Goal: Communication & Community: Answer question/provide support

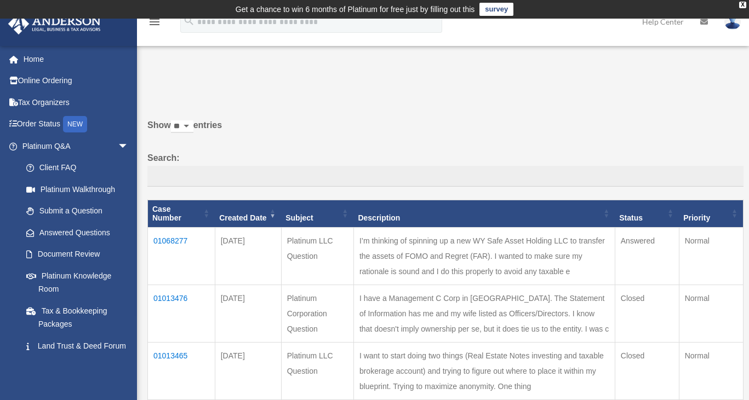
click at [168, 242] on td "01068277" at bounding box center [181, 257] width 67 height 58
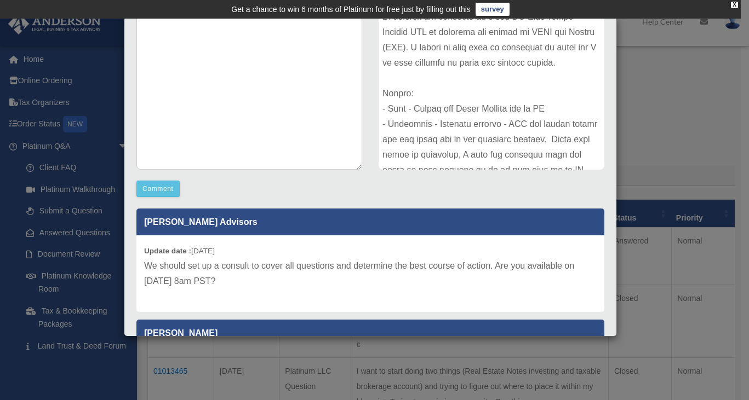
scroll to position [215, 0]
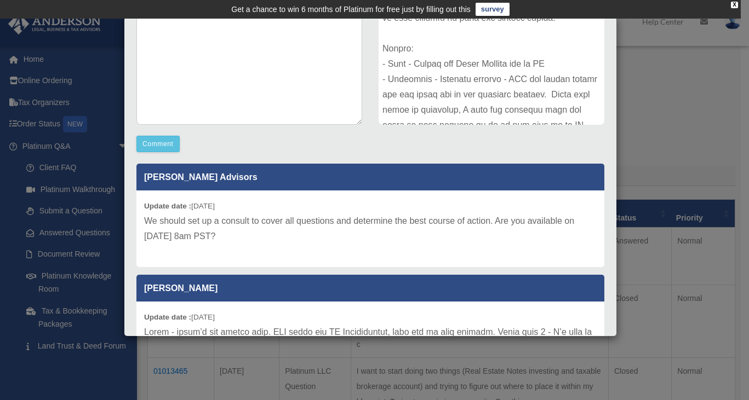
drag, startPoint x: 254, startPoint y: 243, endPoint x: 146, endPoint y: 220, distance: 110.8
click at [146, 220] on p "We should set up a consult to cover all questions and determine the best course…" at bounding box center [370, 229] width 452 height 31
copy p "We should set up a consult to cover all questions and determine the best course…"
click at [392, 244] on div "Update date : [DATE] We should set up a consult to cover all questions and dete…" at bounding box center [370, 229] width 468 height 77
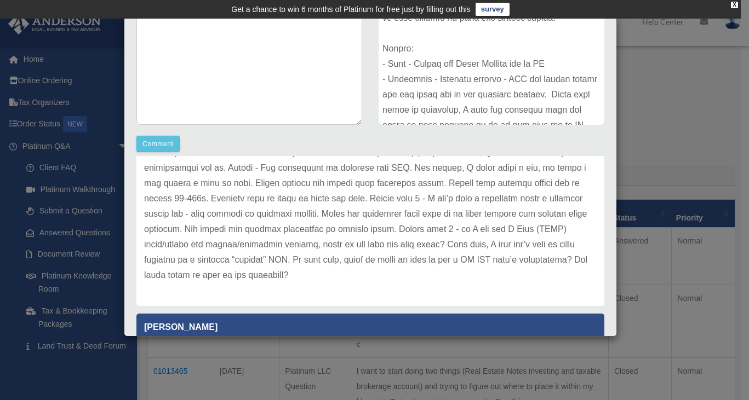
scroll to position [0, 0]
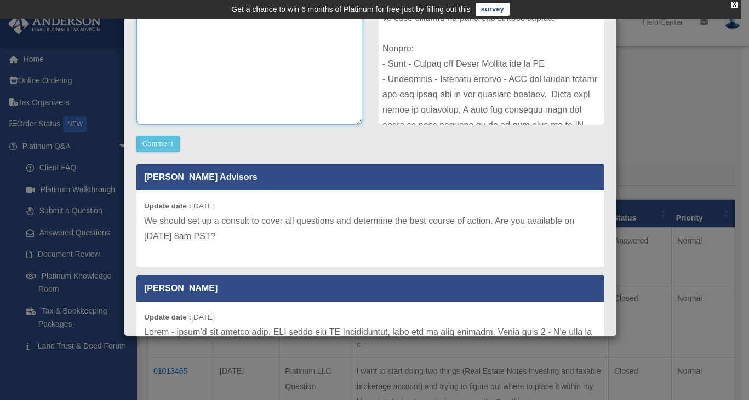
click at [261, 58] on textarea at bounding box center [249, 43] width 226 height 164
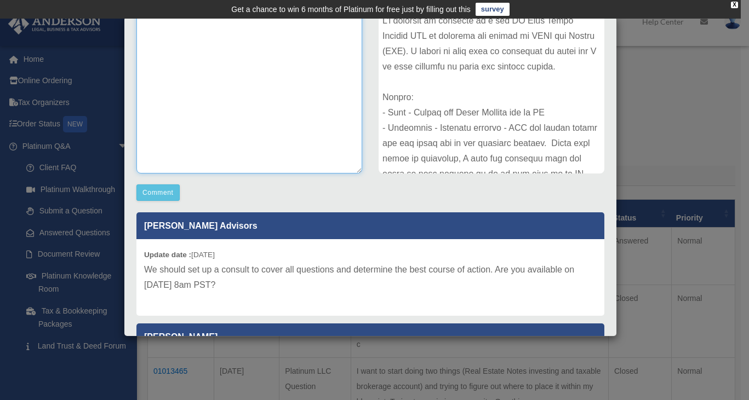
scroll to position [133, 0]
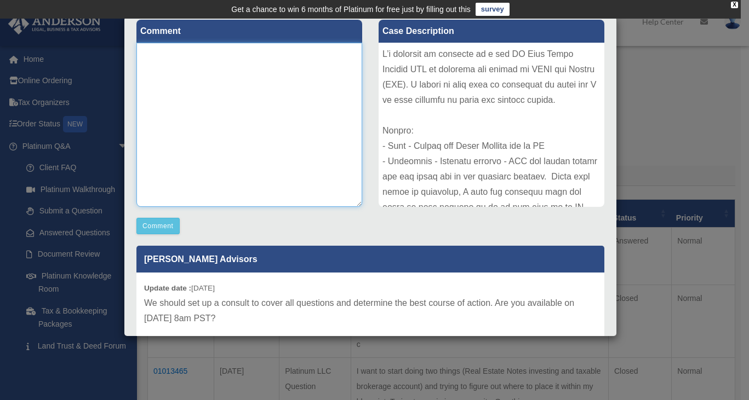
click at [279, 181] on textarea at bounding box center [249, 125] width 226 height 164
type textarea "*"
click at [305, 51] on textarea "**********" at bounding box center [249, 125] width 226 height 164
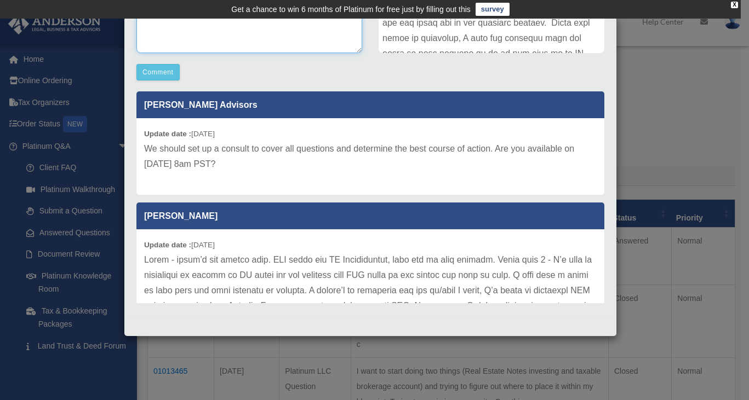
scroll to position [0, 0]
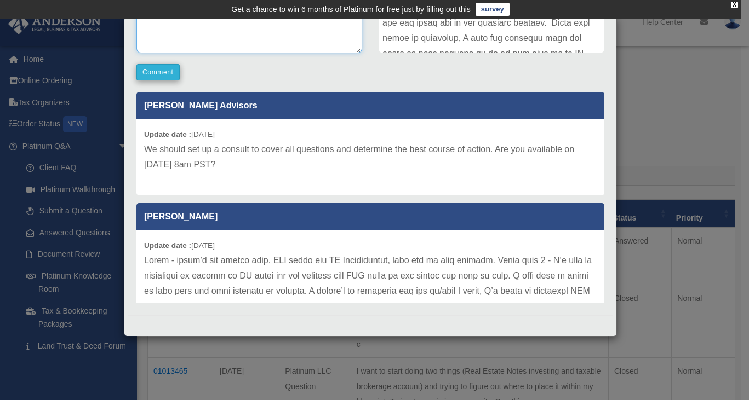
type textarea "**********"
click at [149, 74] on button "Comment" at bounding box center [157, 72] width 43 height 16
